Goal: Find contact information: Find contact information

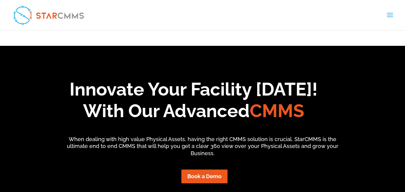
click at [0, 0] on link "Contact us" at bounding box center [0, 0] width 0 height 0
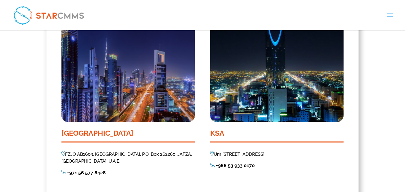
scroll to position [564, 0]
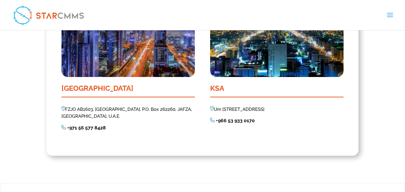
click at [232, 118] on strong "966 53 933 0170" at bounding box center [236, 121] width 37 height 6
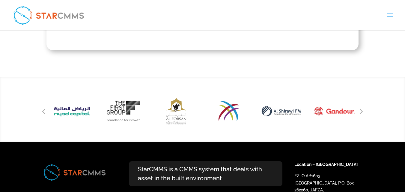
scroll to position [714, 0]
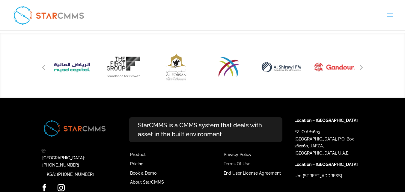
click at [246, 162] on link "Terms Of Use" at bounding box center [237, 164] width 27 height 5
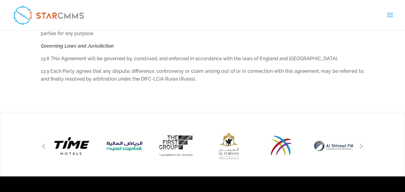
scroll to position [2240, 0]
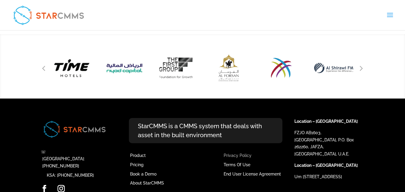
click at [243, 153] on link "Privacy Policy" at bounding box center [238, 155] width 28 height 5
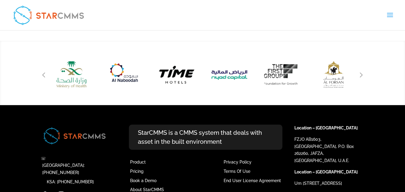
scroll to position [768, 0]
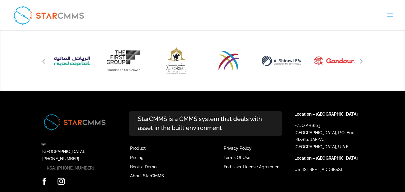
click at [85, 166] on link "KSA: [PHONE_NUMBER]" at bounding box center [70, 168] width 47 height 5
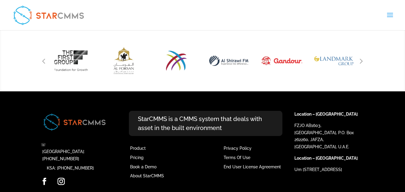
click at [83, 148] on li "[GEOGRAPHIC_DATA]: [PHONE_NUMBER]" at bounding box center [75, 155] width 66 height 14
click at [82, 149] on link "[GEOGRAPHIC_DATA]: [PHONE_NUMBER]" at bounding box center [63, 155] width 43 height 12
